Goal: Transaction & Acquisition: Book appointment/travel/reservation

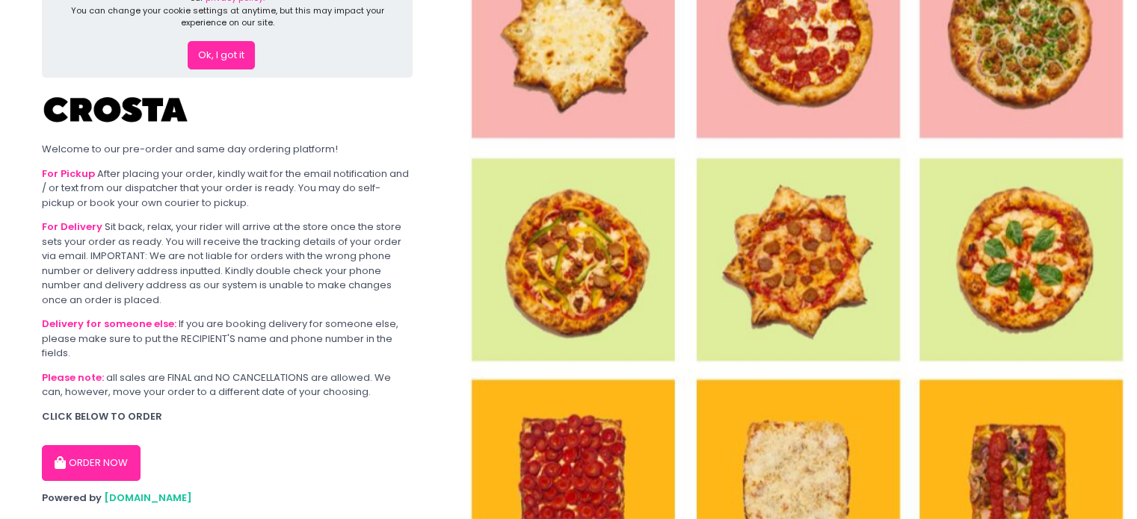
scroll to position [87, 0]
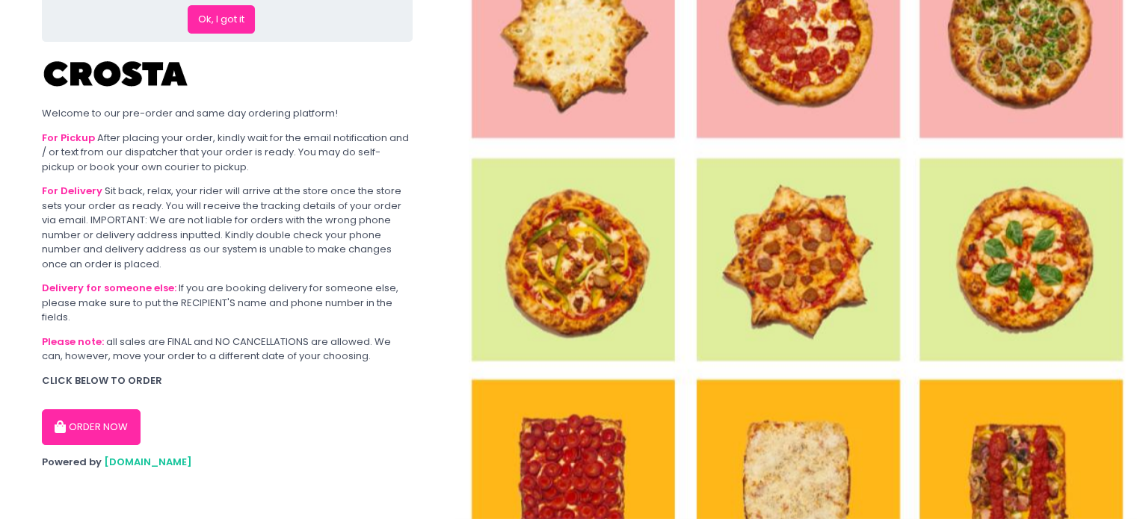
click at [99, 431] on button "ORDER NOW" at bounding box center [91, 428] width 99 height 36
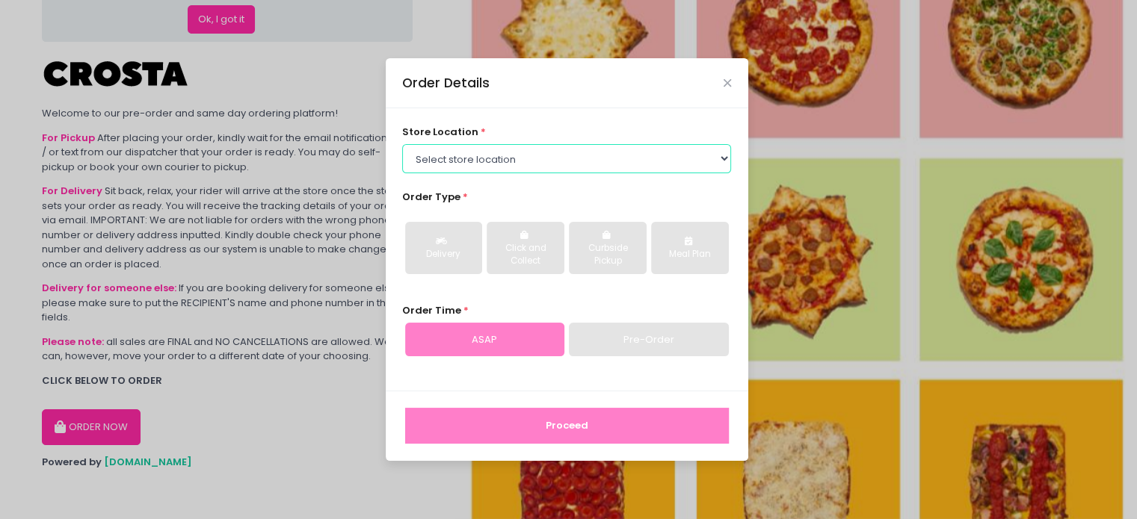
click at [490, 164] on select "Select store location [PERSON_NAME] Pizza - [PERSON_NAME] Pizza - [GEOGRAPHIC_D…" at bounding box center [566, 158] width 329 height 28
select select "65090bae48156caed44a5eb4"
click at [402, 144] on select "Select store location [PERSON_NAME] Pizza - [PERSON_NAME] Pizza - [GEOGRAPHIC_D…" at bounding box center [566, 158] width 329 height 28
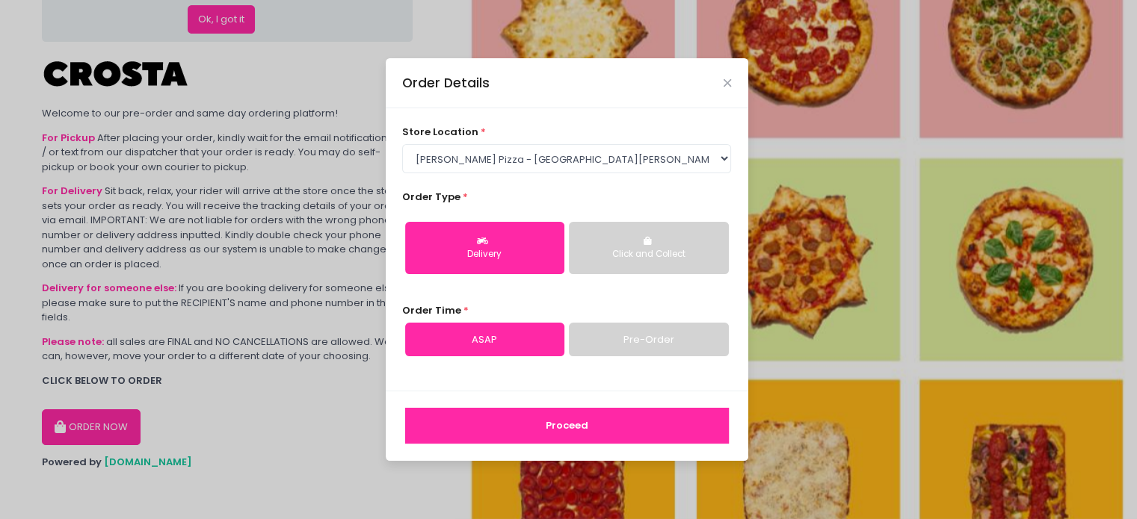
click at [638, 345] on link "Pre-Order" at bounding box center [648, 340] width 159 height 34
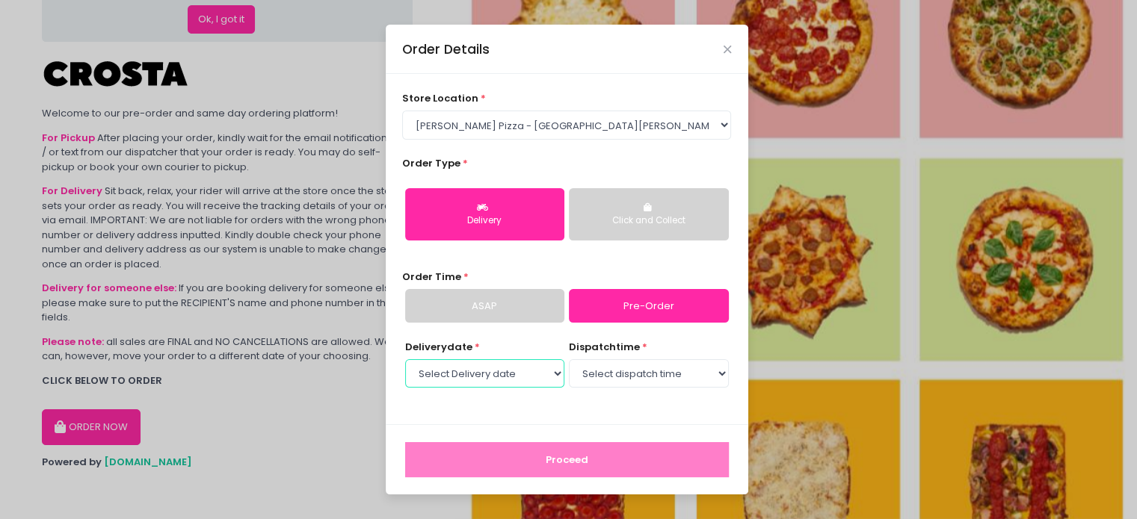
click at [496, 367] on select "Select Delivery date [DATE] [DATE] [DATE] [DATE] [DATE]" at bounding box center [484, 374] width 159 height 28
select select "[DATE]"
click at [405, 360] on select "Select Delivery date [DATE] [DATE] [DATE] [DATE] [DATE]" at bounding box center [484, 374] width 159 height 28
click at [662, 370] on select "Select dispatch time 12:00 PM - 12:30 PM 12:30 PM - 01:00 PM 01:00 PM - 01:30 P…" at bounding box center [648, 374] width 159 height 28
select select "19:00"
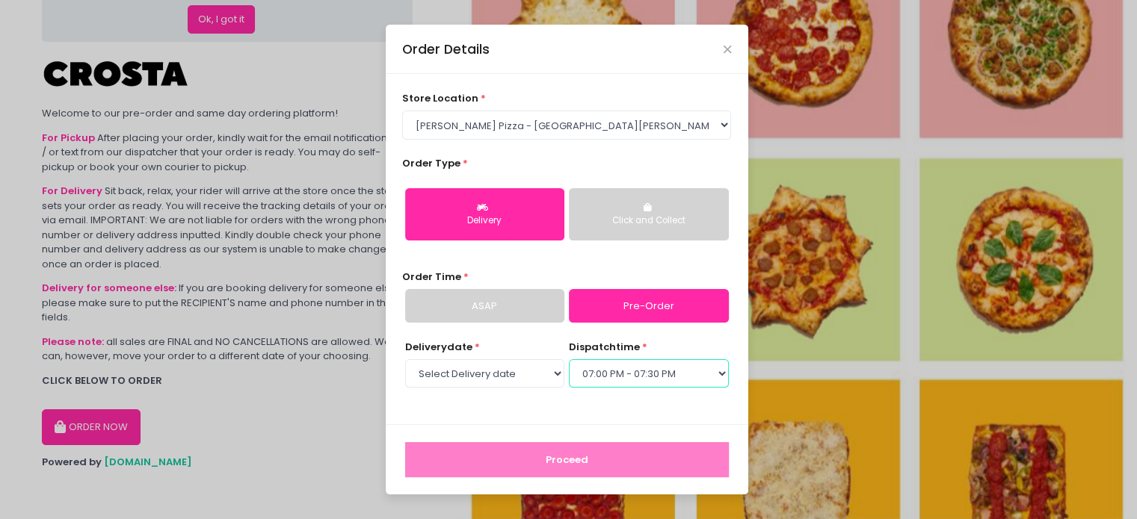
click at [569, 360] on select "Select dispatch time 12:00 PM - 12:30 PM 12:30 PM - 01:00 PM 01:00 PM - 01:30 P…" at bounding box center [648, 374] width 159 height 28
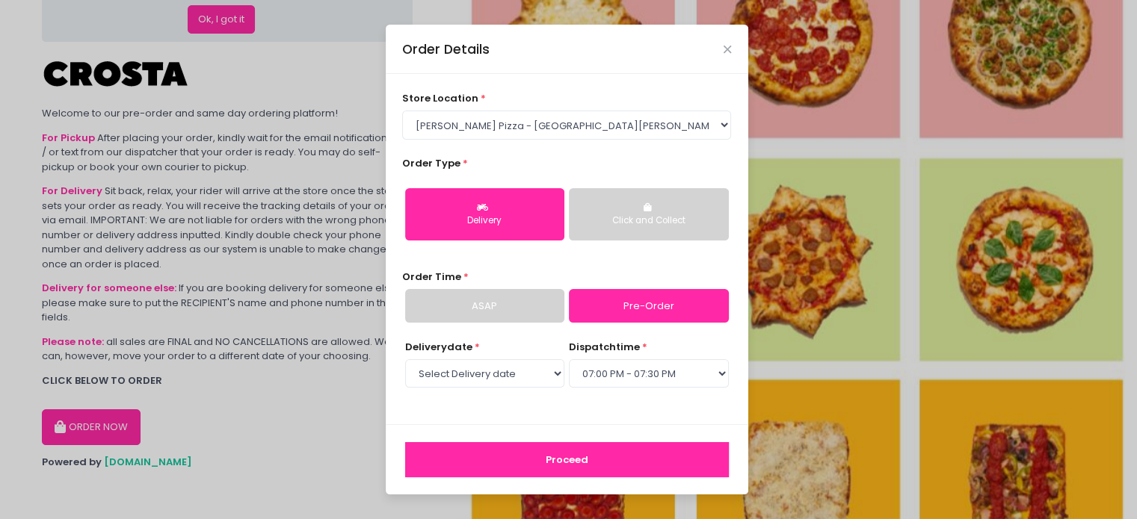
click at [569, 462] on button "Proceed" at bounding box center [567, 461] width 324 height 36
